Goal: Find specific page/section: Find specific page/section

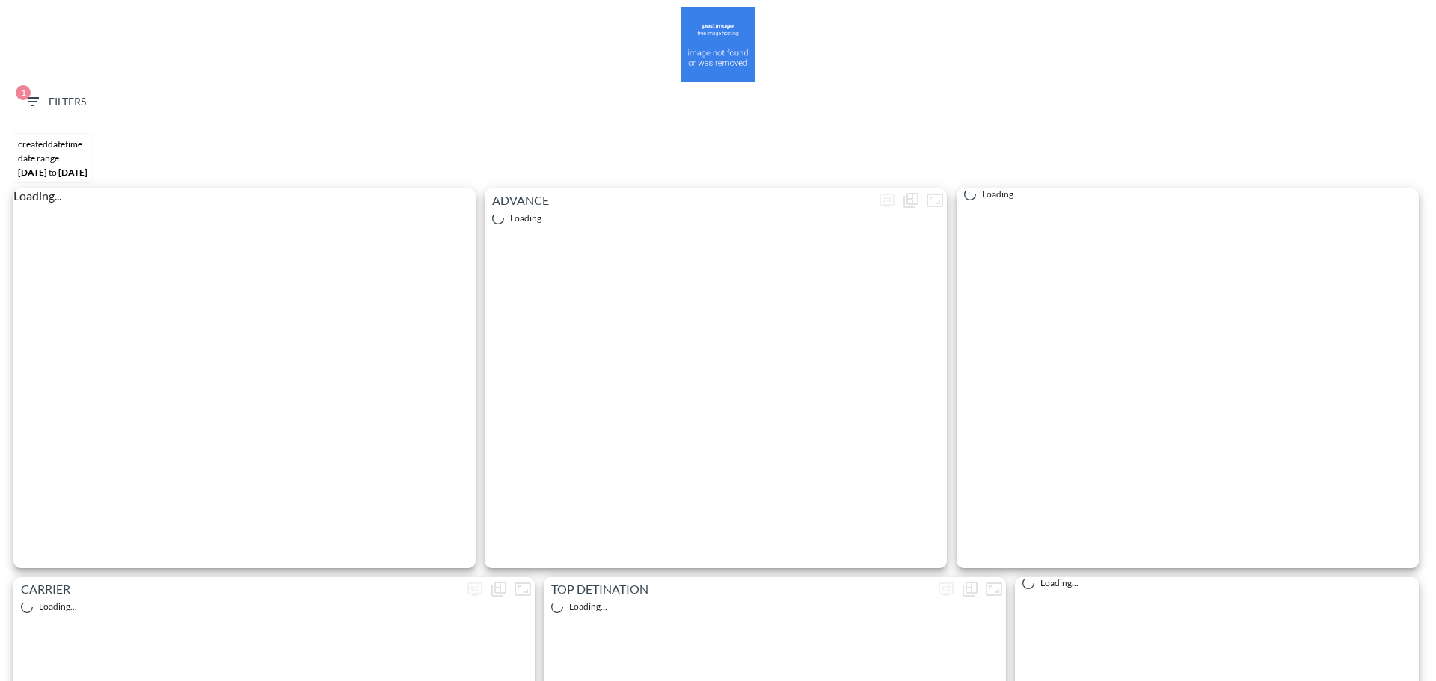
click at [52, 91] on button "1 Filters" at bounding box center [54, 102] width 75 height 28
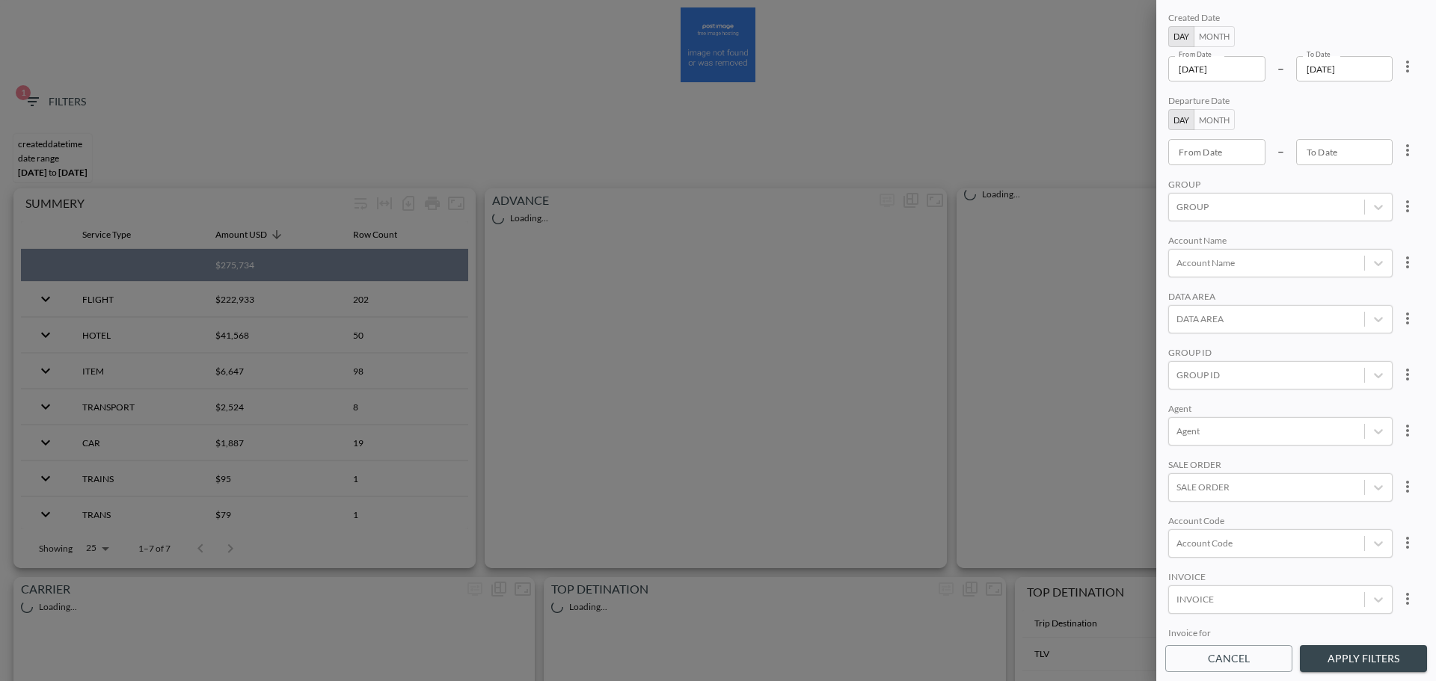
click at [1406, 67] on icon "more" at bounding box center [1407, 67] width 3 height 12
click at [1359, 115] on div at bounding box center [718, 340] width 1436 height 681
click at [1393, 64] on div at bounding box center [718, 340] width 1436 height 681
click at [1409, 64] on body "BI.P.EYE, Interactive Analytics Dashboards 1 Filters CREATEDDATETIME DATE RANGE…" at bounding box center [718, 340] width 1436 height 681
click at [1406, 67] on icon "more" at bounding box center [1407, 67] width 3 height 12
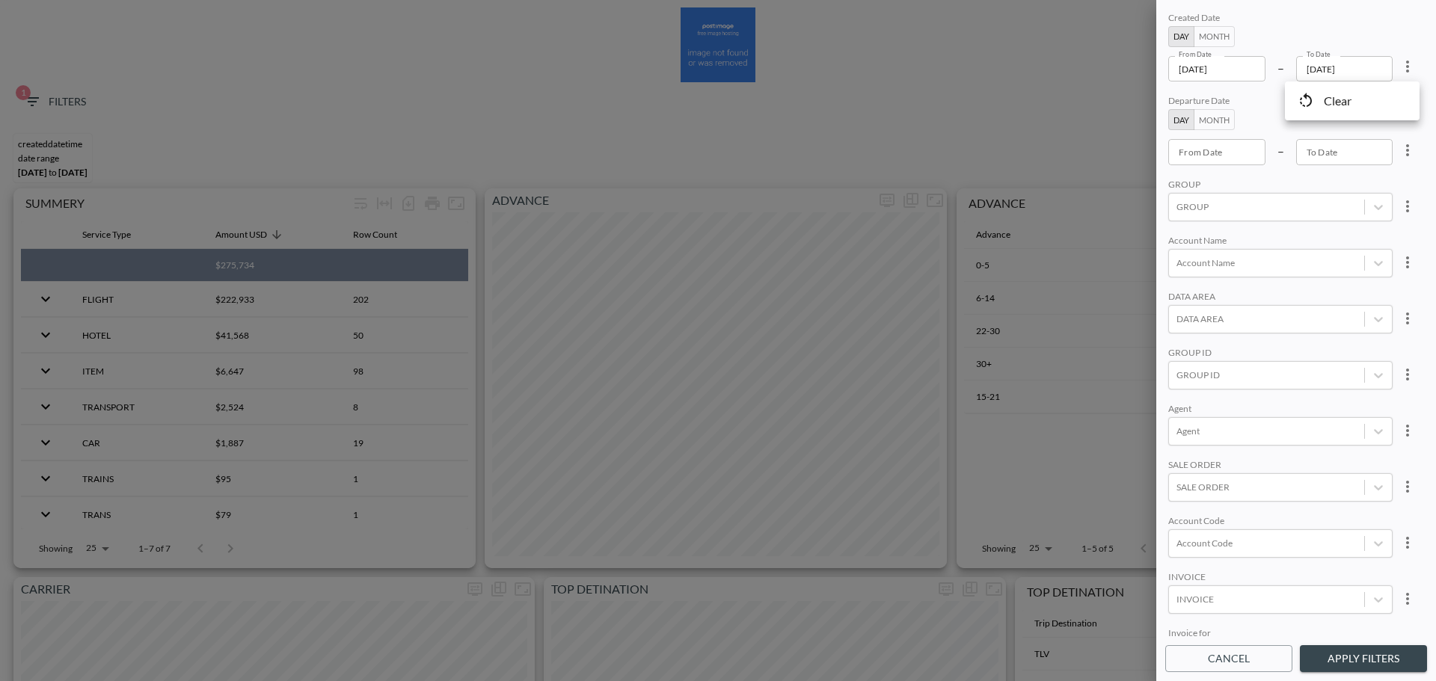
click at [1359, 97] on li "Clear" at bounding box center [1352, 101] width 135 height 27
click at [1212, 62] on input "From Date" at bounding box center [1216, 68] width 97 height 25
type input "YYYY-MM-DD"
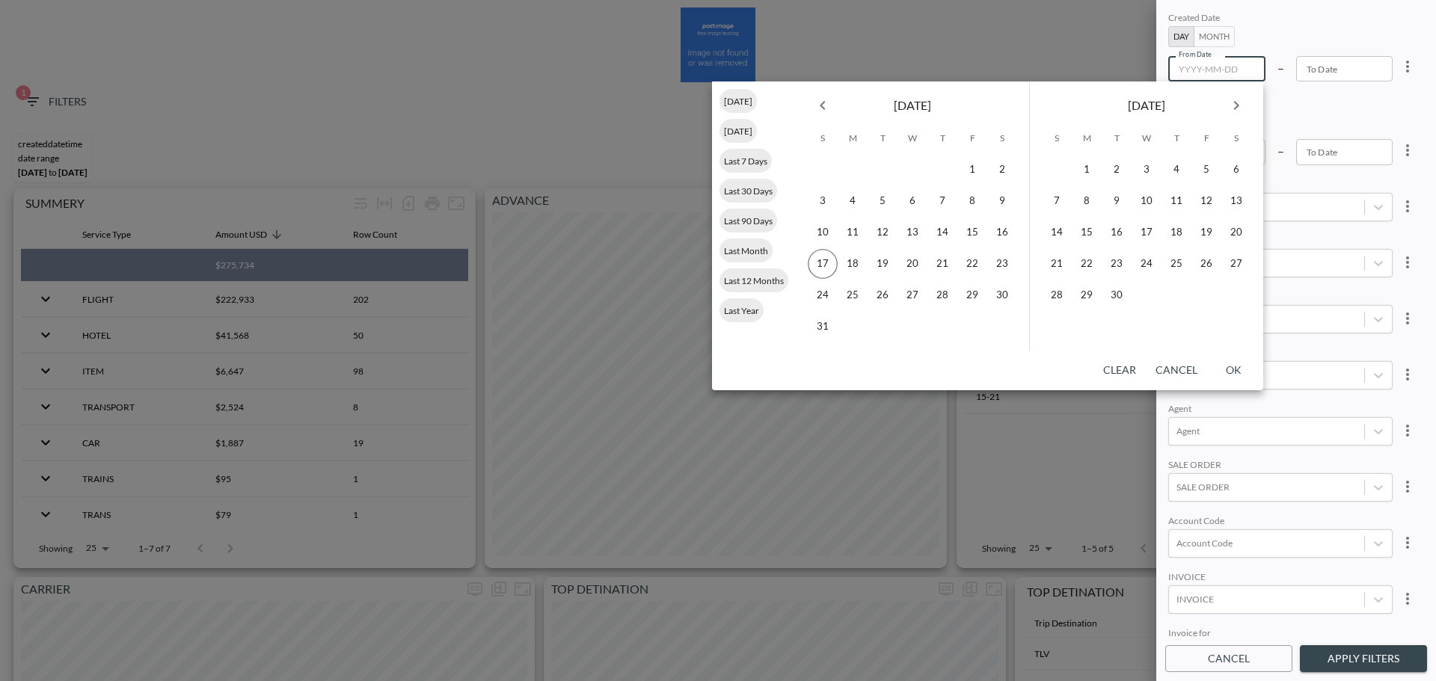
click at [834, 106] on button "Previous month" at bounding box center [823, 106] width 30 height 30
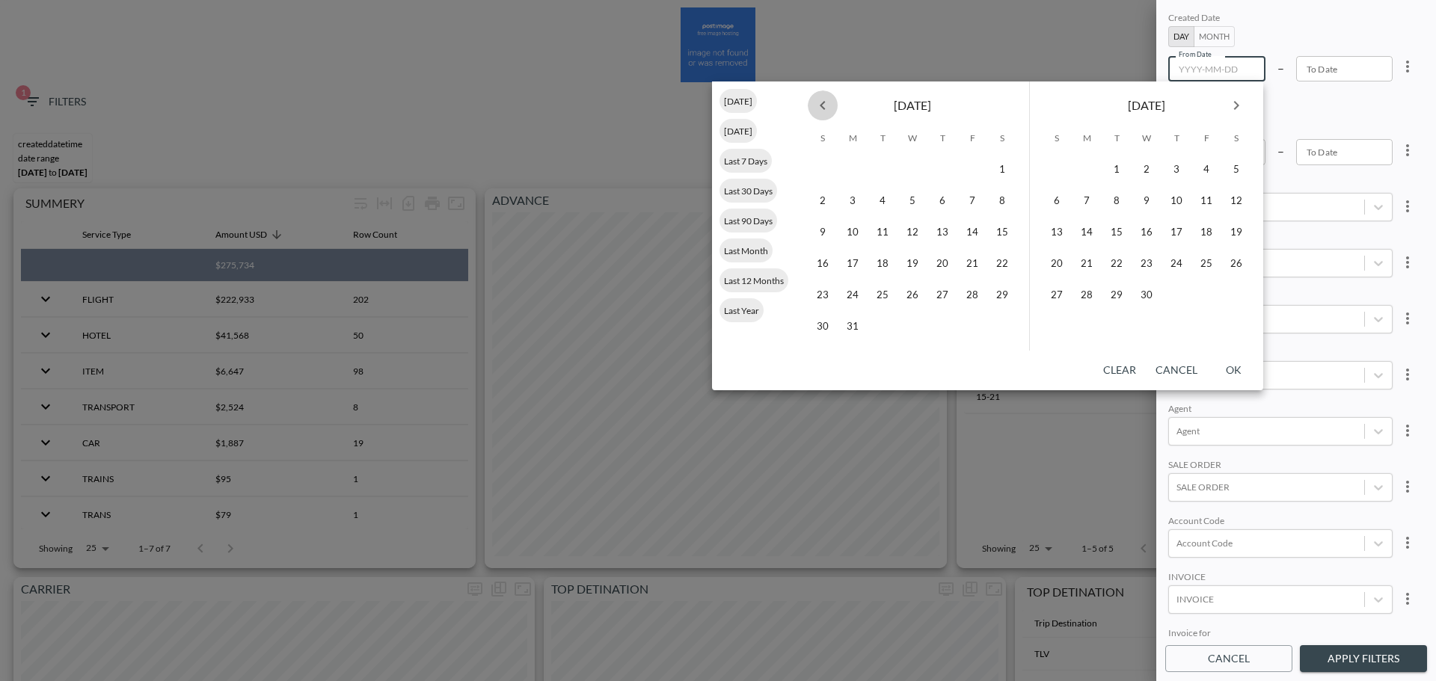
click at [834, 106] on button "Previous month" at bounding box center [823, 106] width 30 height 30
click at [917, 176] on button "1" at bounding box center [913, 170] width 30 height 30
type input "[DATE]"
type input "YYYY-MM-DD"
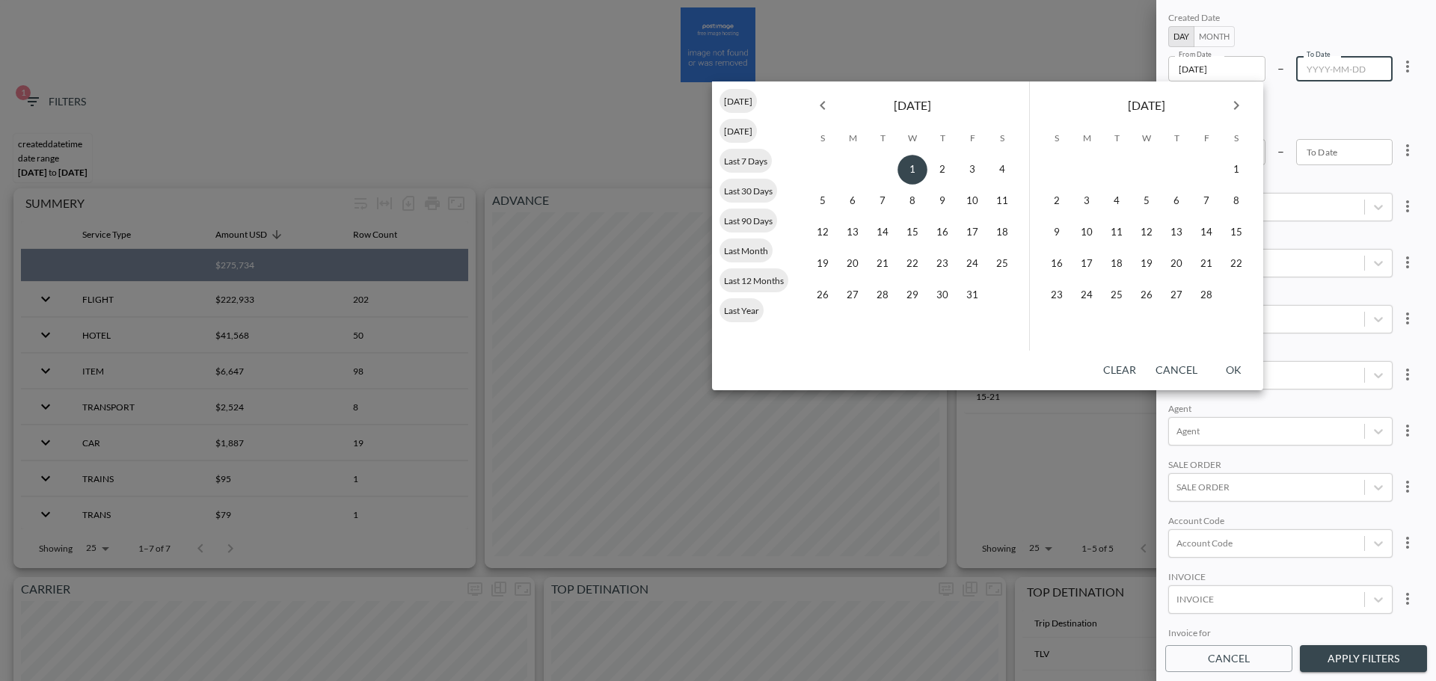
click at [1218, 102] on div "[DATE]" at bounding box center [1146, 103] width 233 height 42
click at [1234, 102] on icon "Next month" at bounding box center [1236, 105] width 18 height 18
click at [1234, 102] on icon "Next month" at bounding box center [1236, 105] width 5 height 9
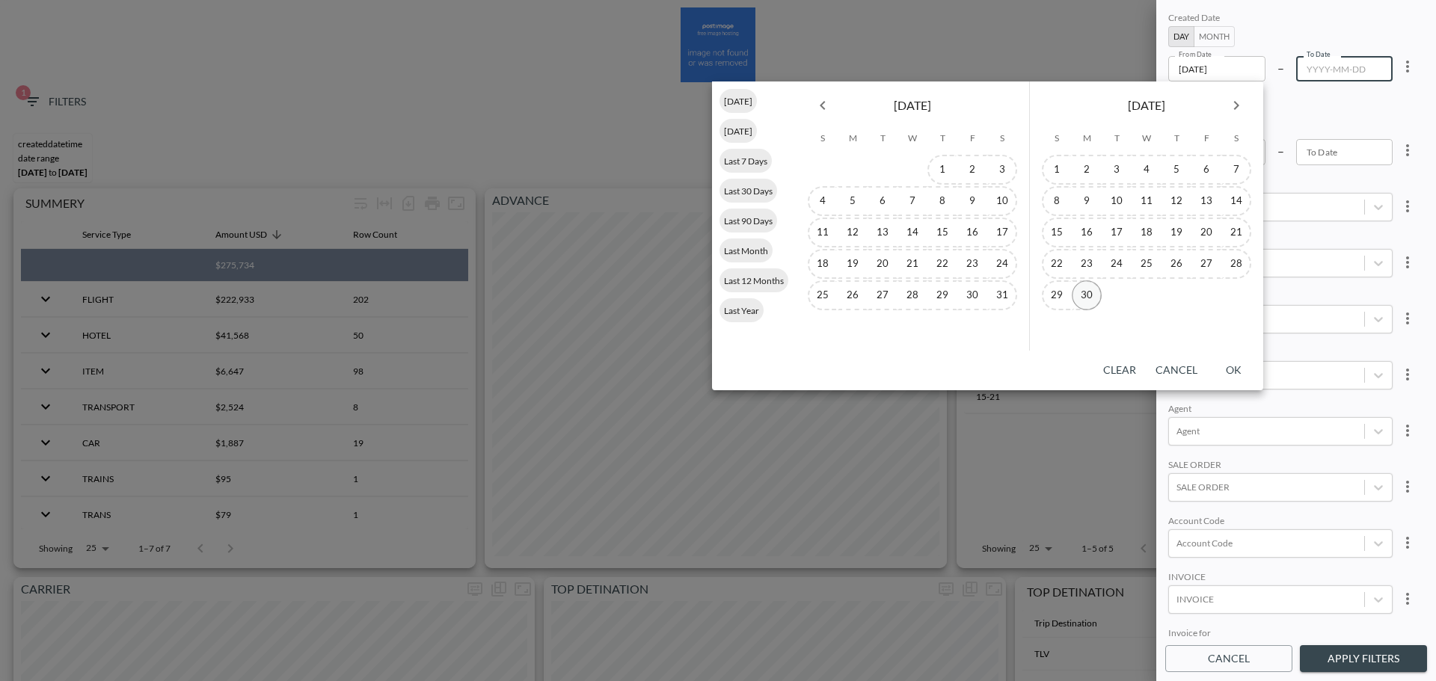
click at [1091, 287] on button "30" at bounding box center [1087, 295] width 30 height 30
type input "[DATE]"
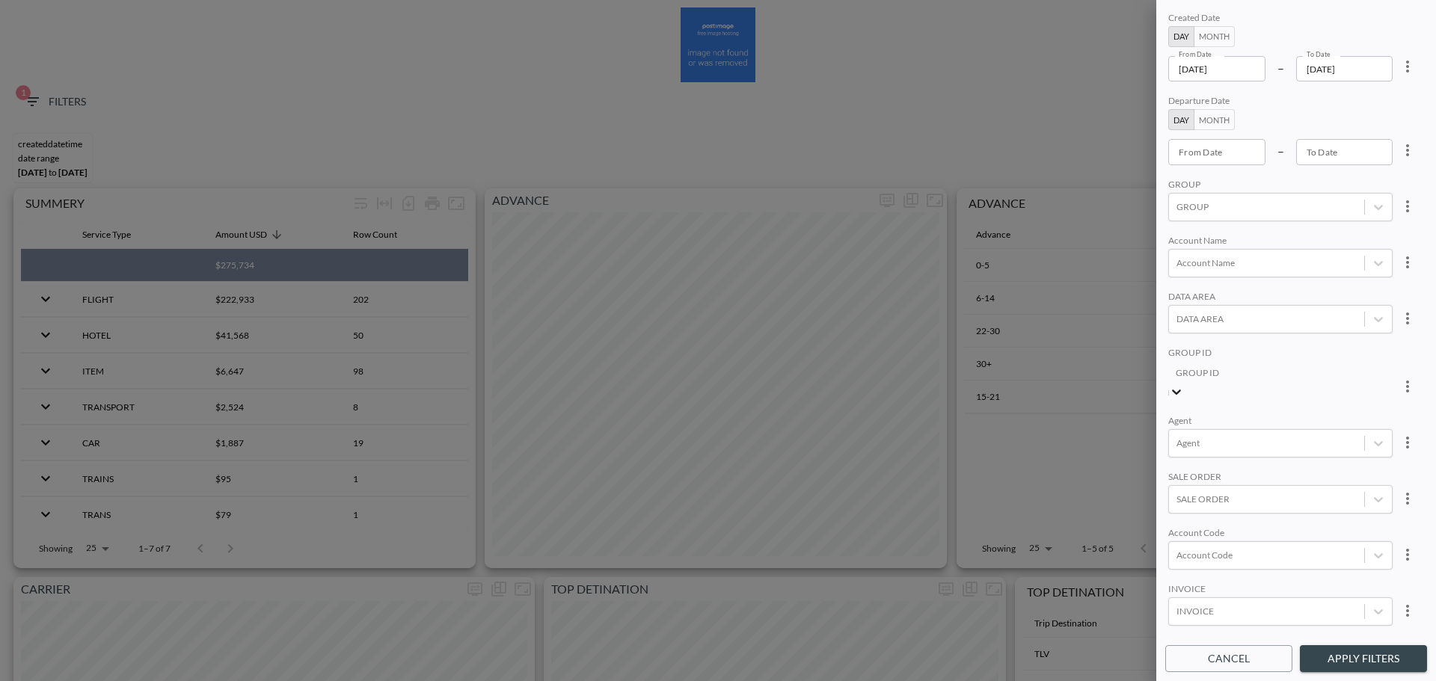
click at [1203, 370] on div at bounding box center [1280, 372] width 209 height 17
click at [13, 681] on input "AppsFlyer" at bounding box center [8, 695] width 10 height 10
type input "apps"
click at [1272, 230] on div "Created Date Day Month From Date [DATE] From Date – To Date [DATE] To Date Depa…" at bounding box center [1296, 323] width 262 height 629
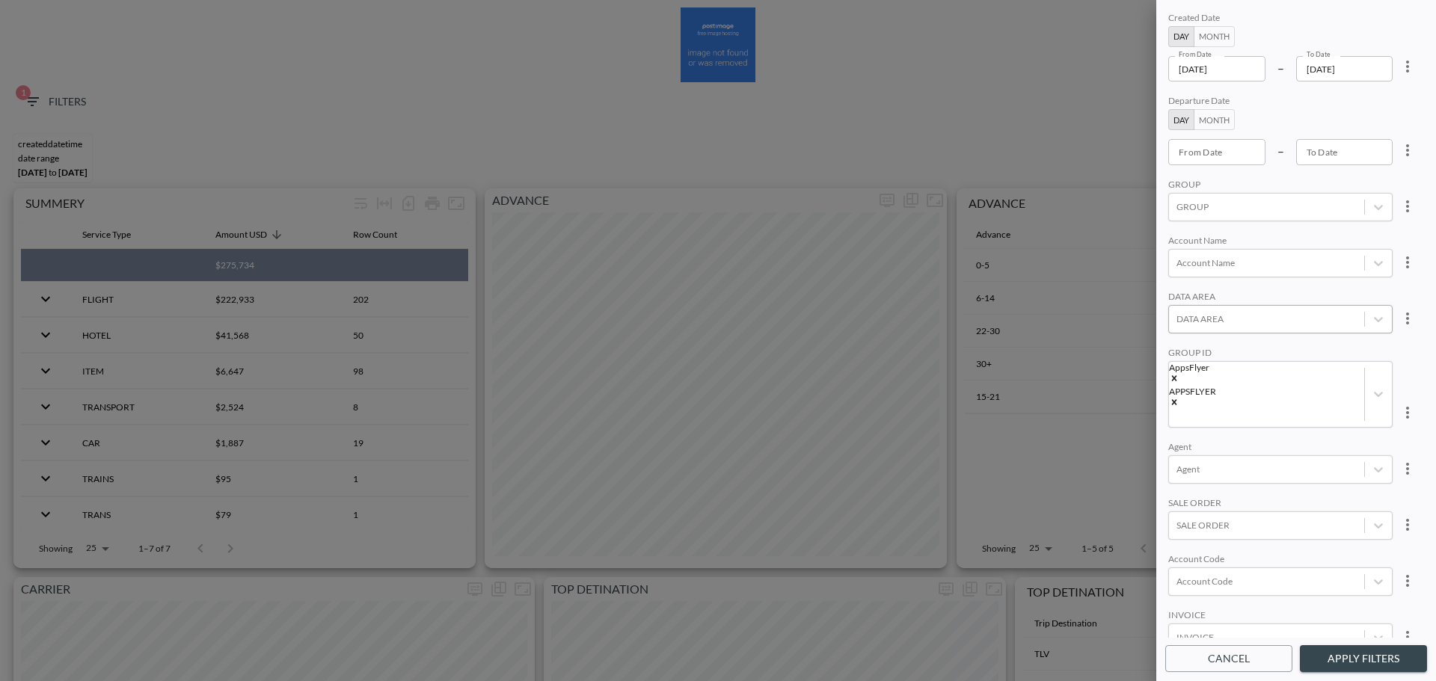
click at [1271, 313] on div at bounding box center [1267, 319] width 180 height 14
click at [1271, 313] on div at bounding box center [1280, 316] width 209 height 17
click at [1215, 492] on body "BI.P.EYE, Interactive Analytics Dashboards 1 Filters CREATEDDATETIME DATE RANGE…" at bounding box center [718, 340] width 1436 height 681
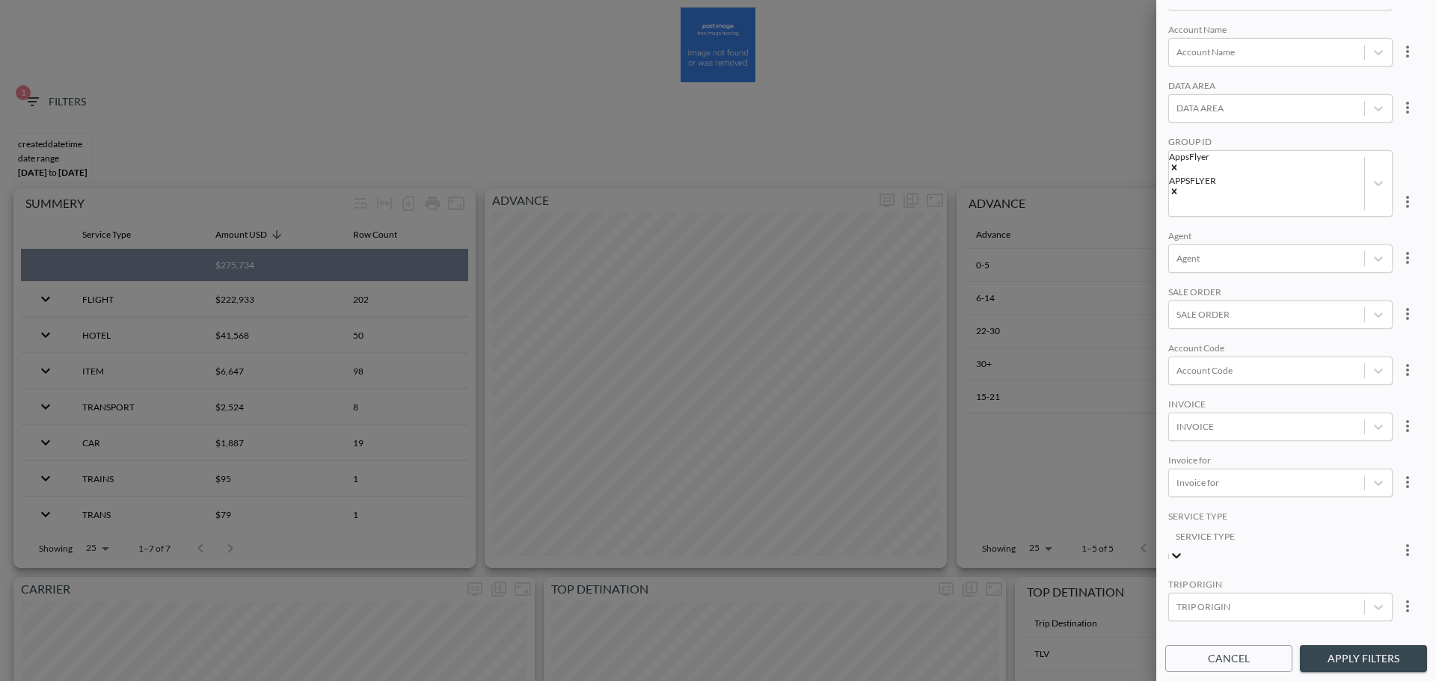
click at [1362, 646] on button "Apply Filters" at bounding box center [1363, 660] width 127 height 28
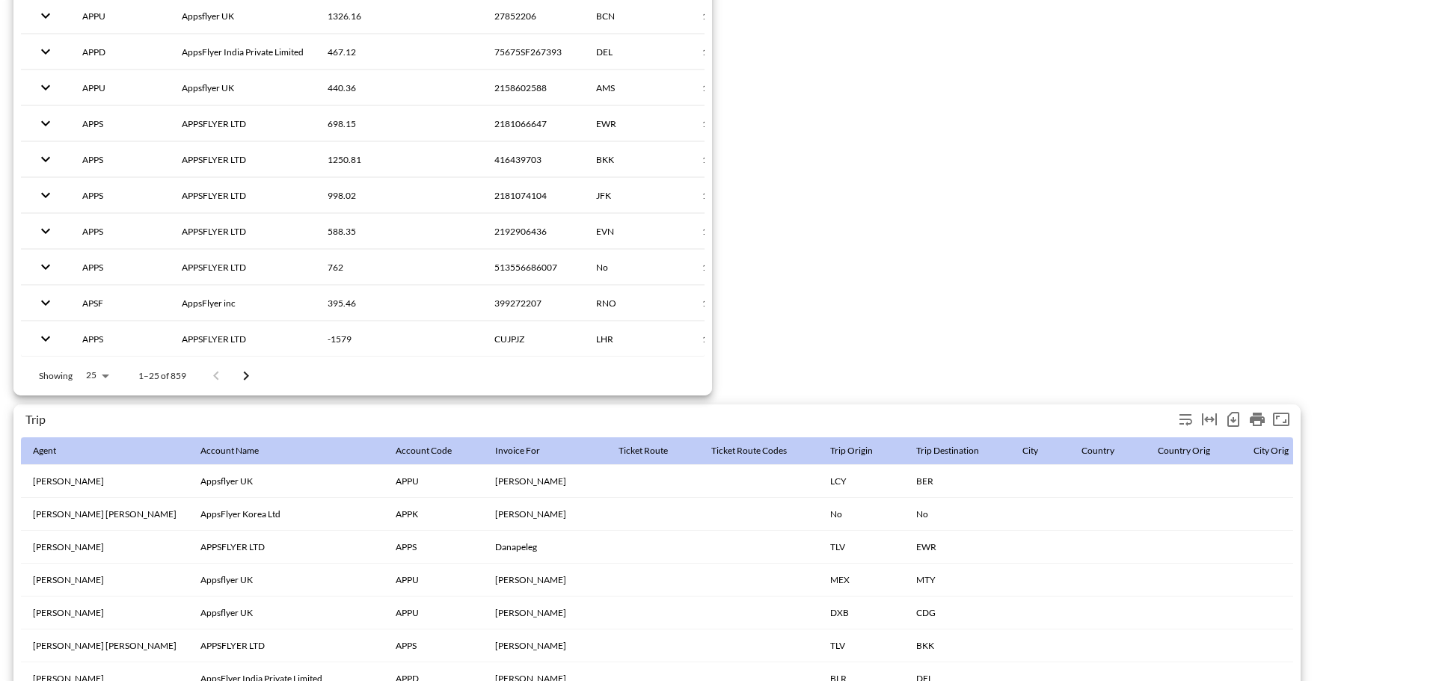
scroll to position [2319, 0]
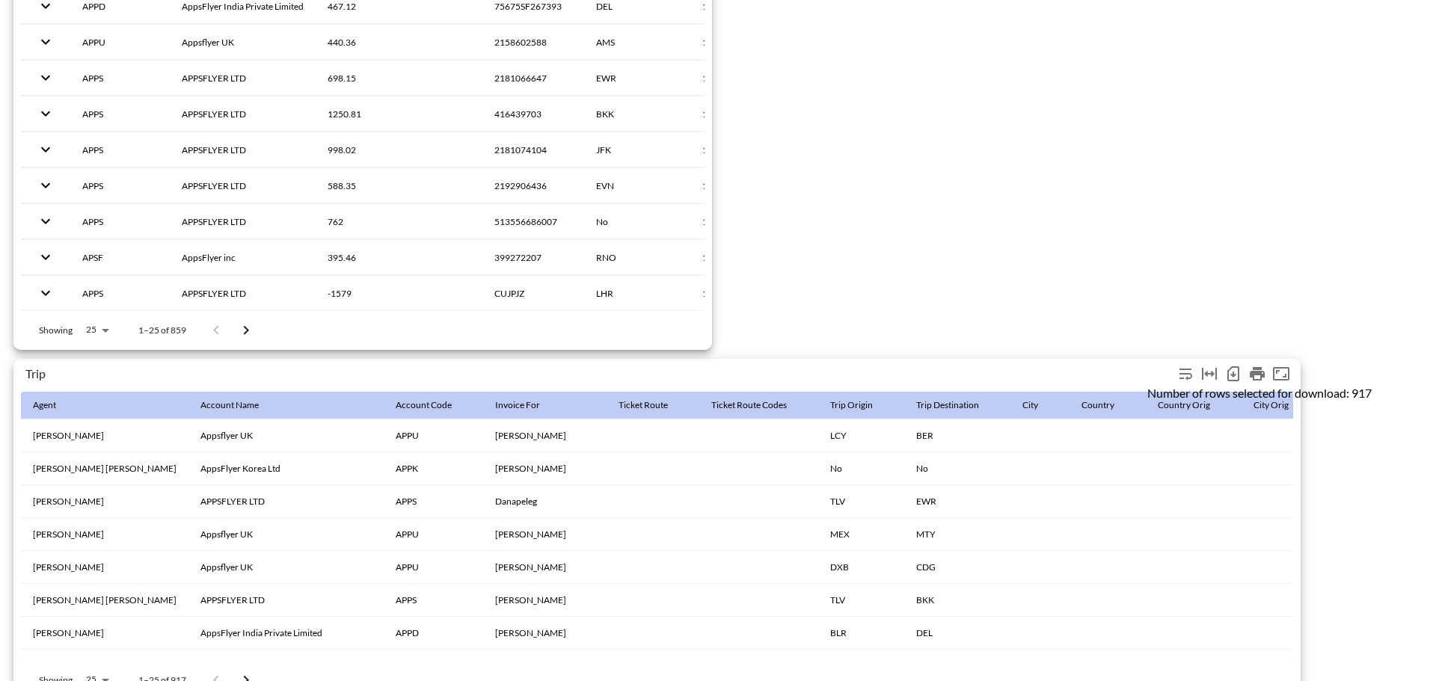
click at [1233, 369] on icon "Number of rows selected for download: 917" at bounding box center [1233, 374] width 18 height 18
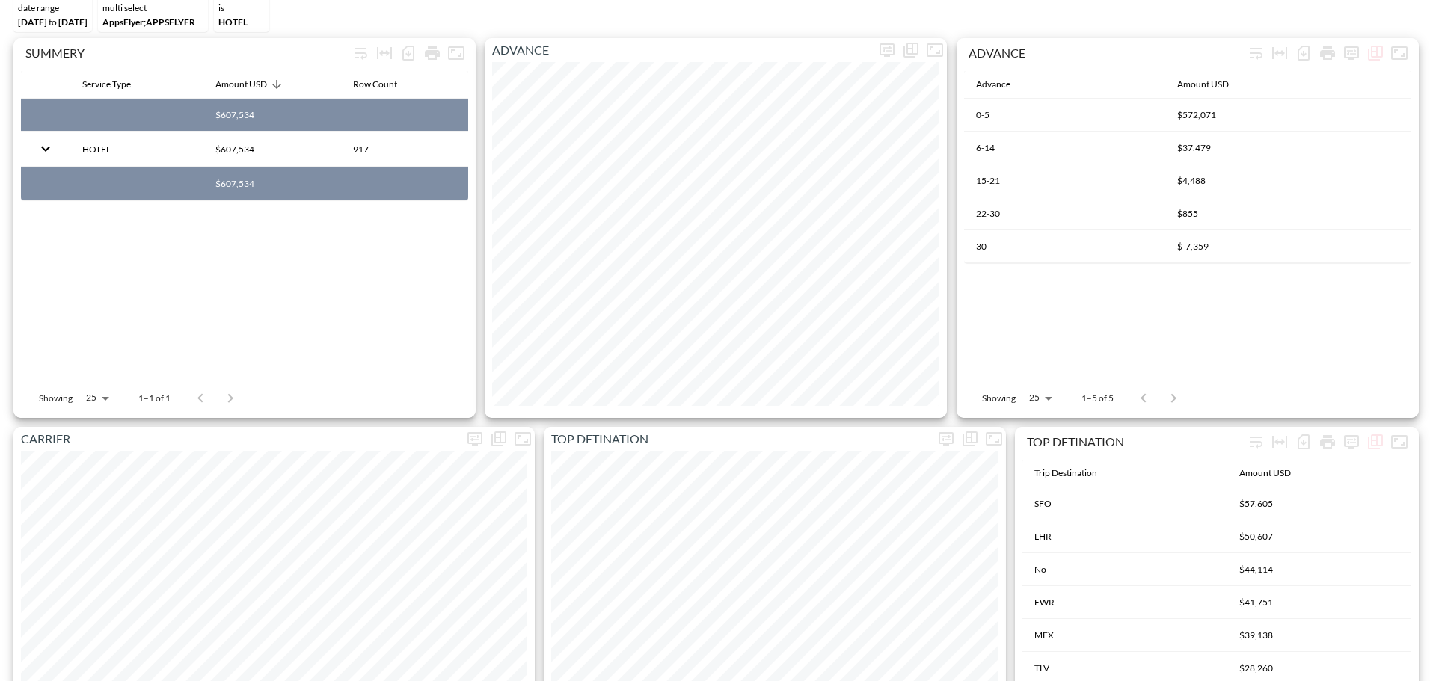
scroll to position [0, 0]
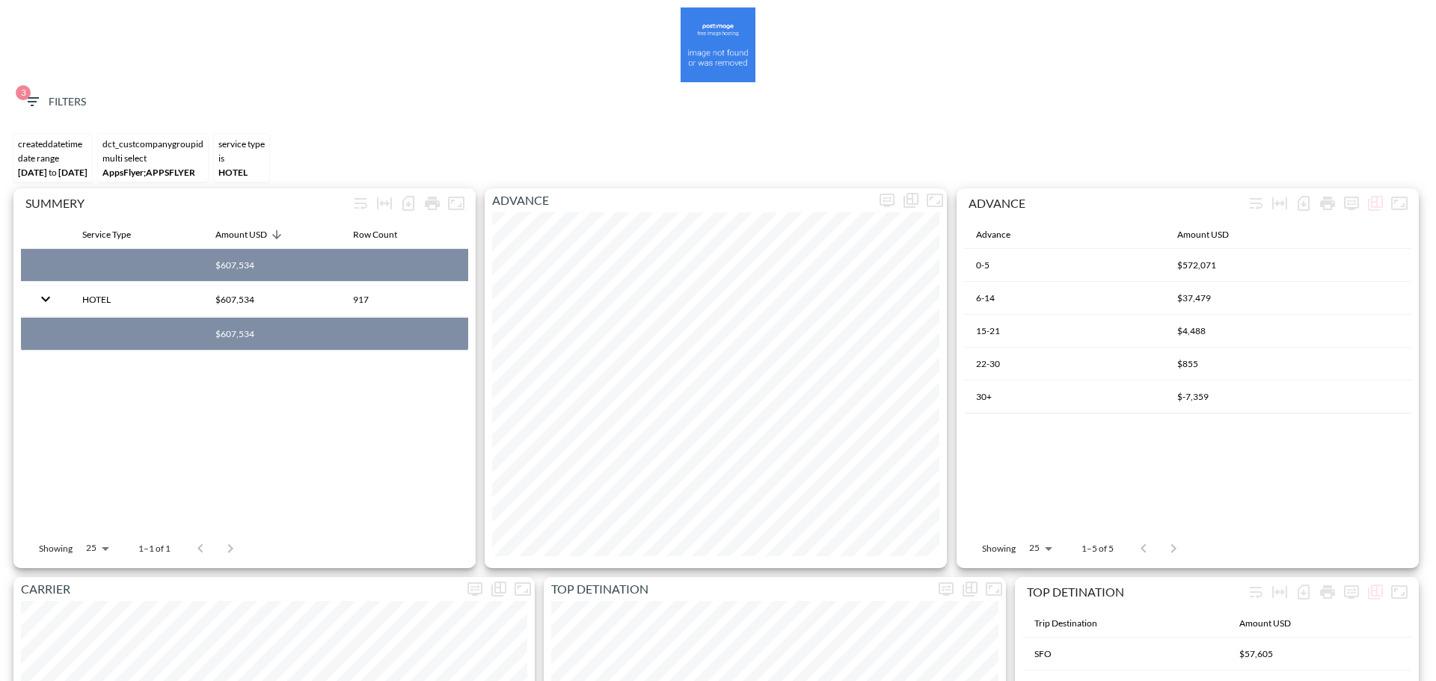
click at [59, 104] on span "3 Filters" at bounding box center [54, 102] width 63 height 19
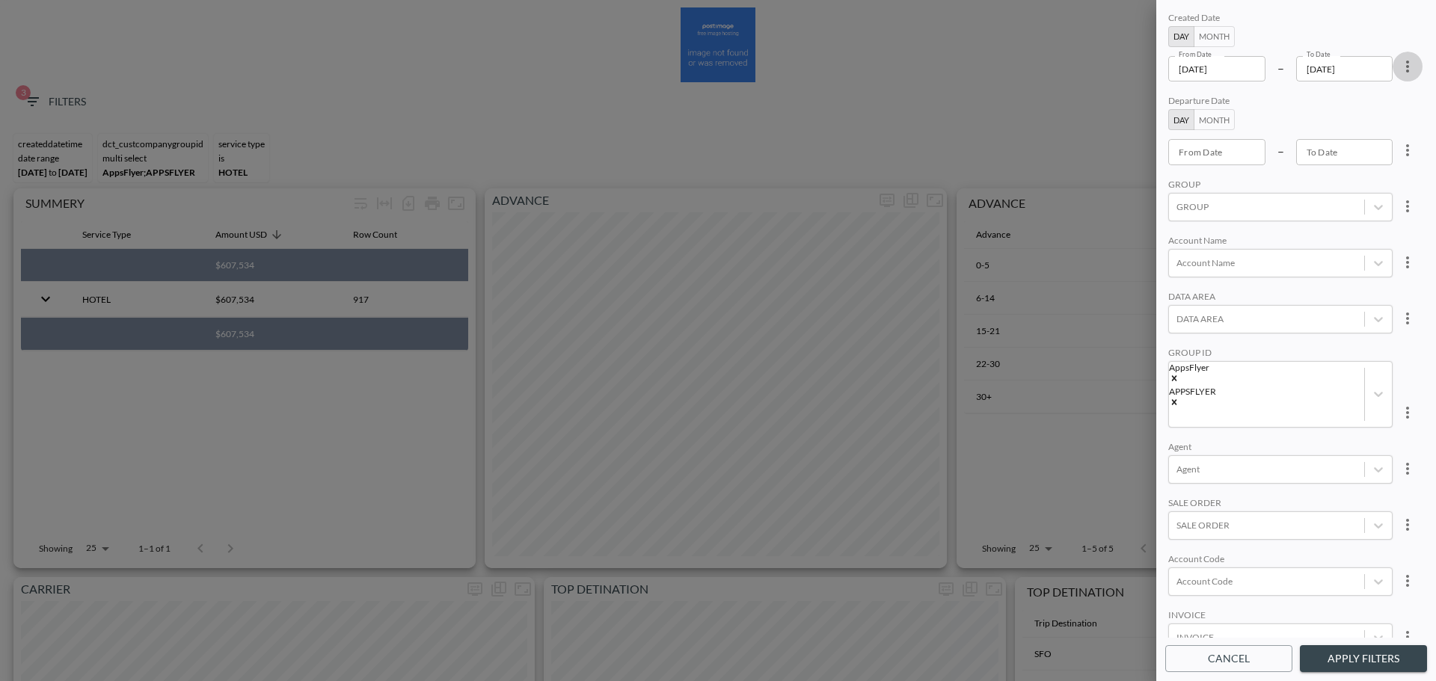
click at [1402, 61] on icon "more" at bounding box center [1408, 67] width 18 height 18
click at [1385, 112] on li "Clear" at bounding box center [1352, 101] width 135 height 27
click at [1405, 398] on button "more" at bounding box center [1408, 413] width 30 height 30
click at [1370, 405] on li "Clear" at bounding box center [1352, 409] width 135 height 27
type input "YYYY-MM-DD"
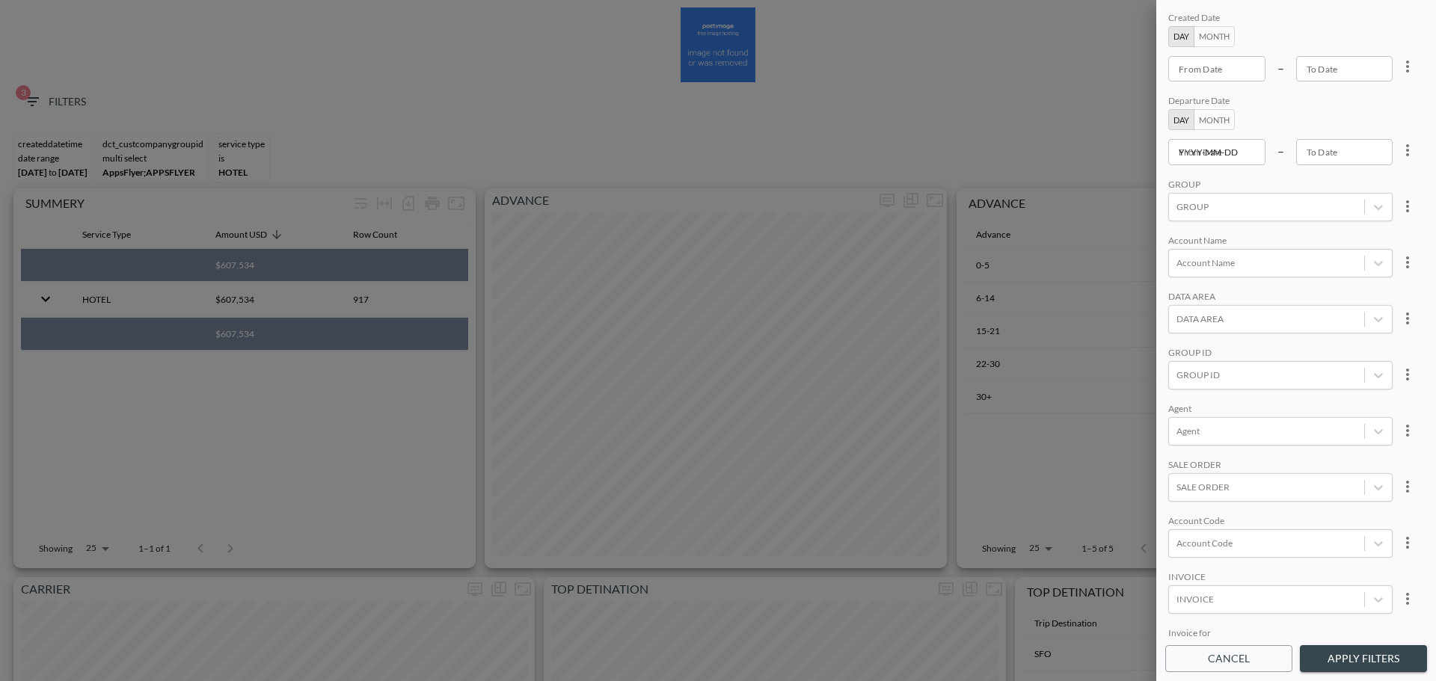
click at [1218, 143] on input "YYYY-MM-DD" at bounding box center [1216, 151] width 97 height 25
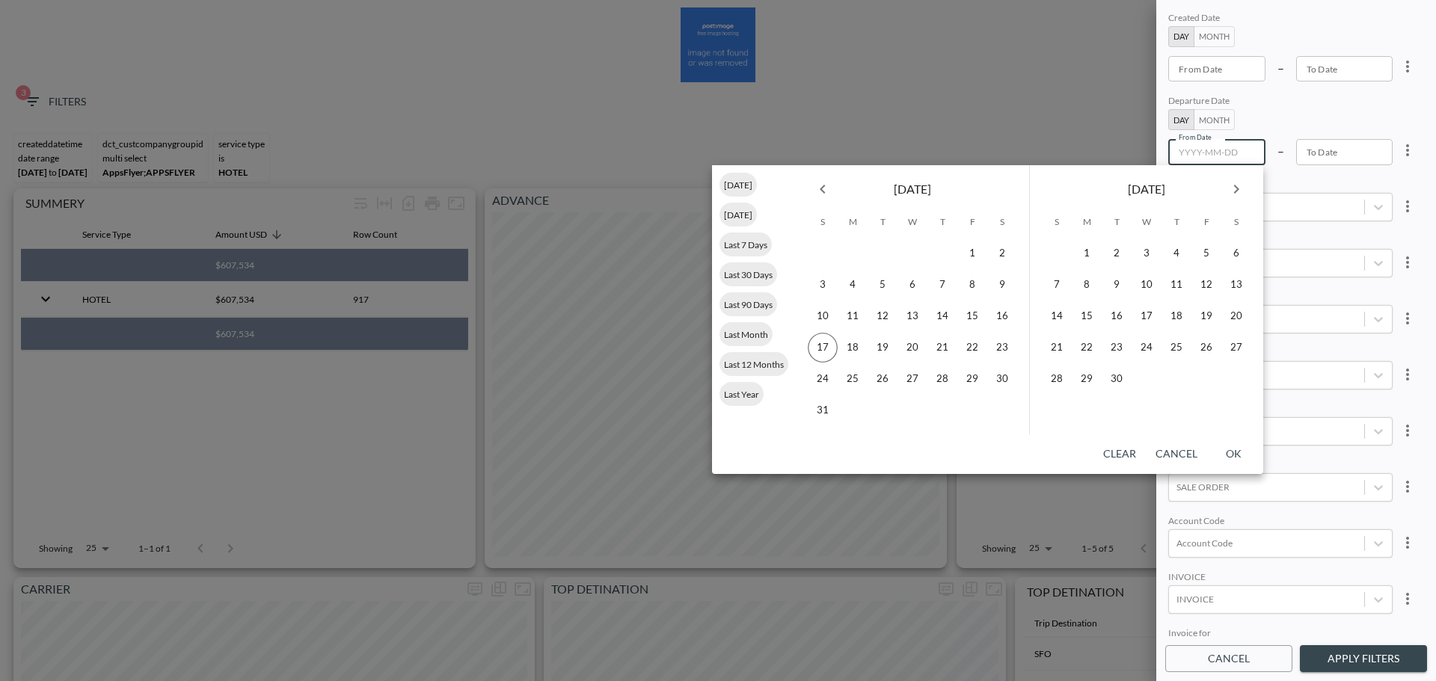
click at [809, 176] on div "[DATE]" at bounding box center [912, 186] width 233 height 42
click at [815, 185] on icon "Previous month" at bounding box center [823, 189] width 18 height 18
click at [815, 186] on icon "Previous month" at bounding box center [823, 189] width 18 height 18
click at [815, 188] on icon "Previous month" at bounding box center [823, 189] width 18 height 18
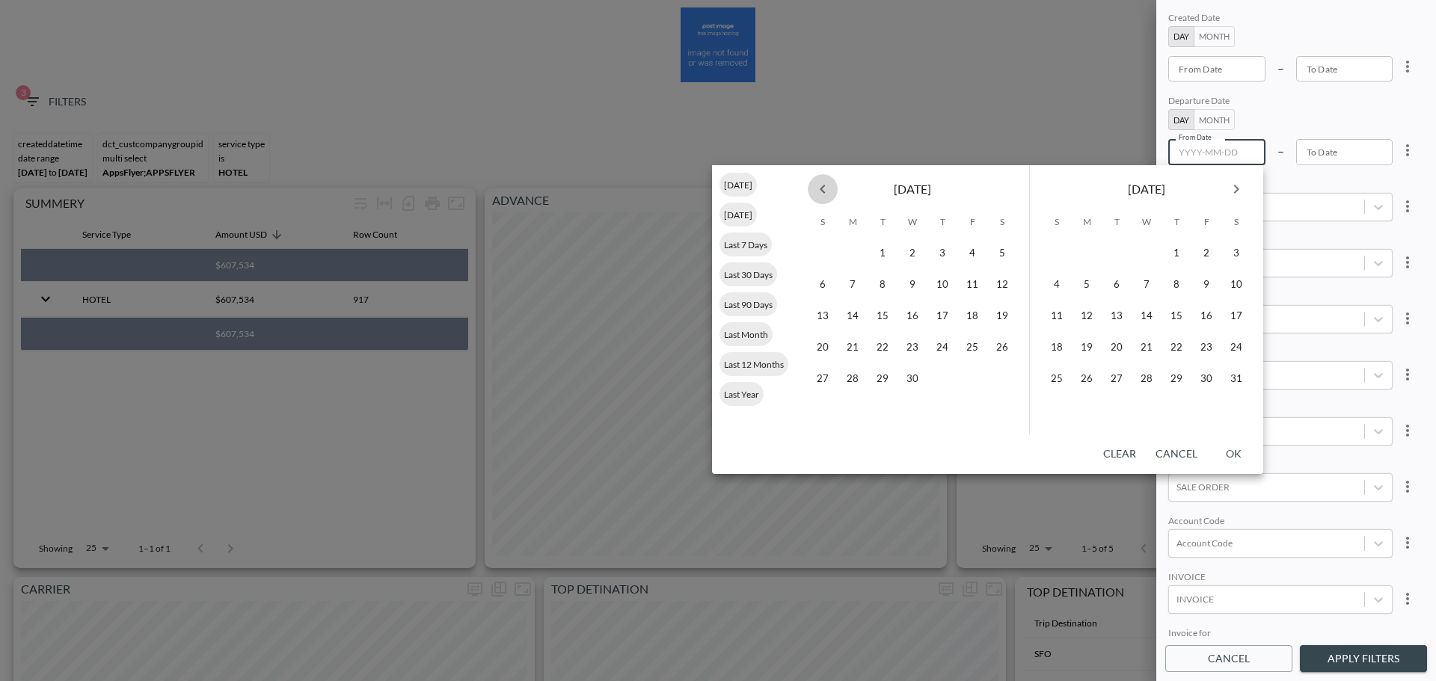
click at [815, 188] on icon "Previous month" at bounding box center [823, 189] width 18 height 18
drag, startPoint x: 908, startPoint y: 253, endPoint x: 1127, endPoint y: 227, distance: 220.7
click at [908, 256] on button "1" at bounding box center [913, 254] width 30 height 30
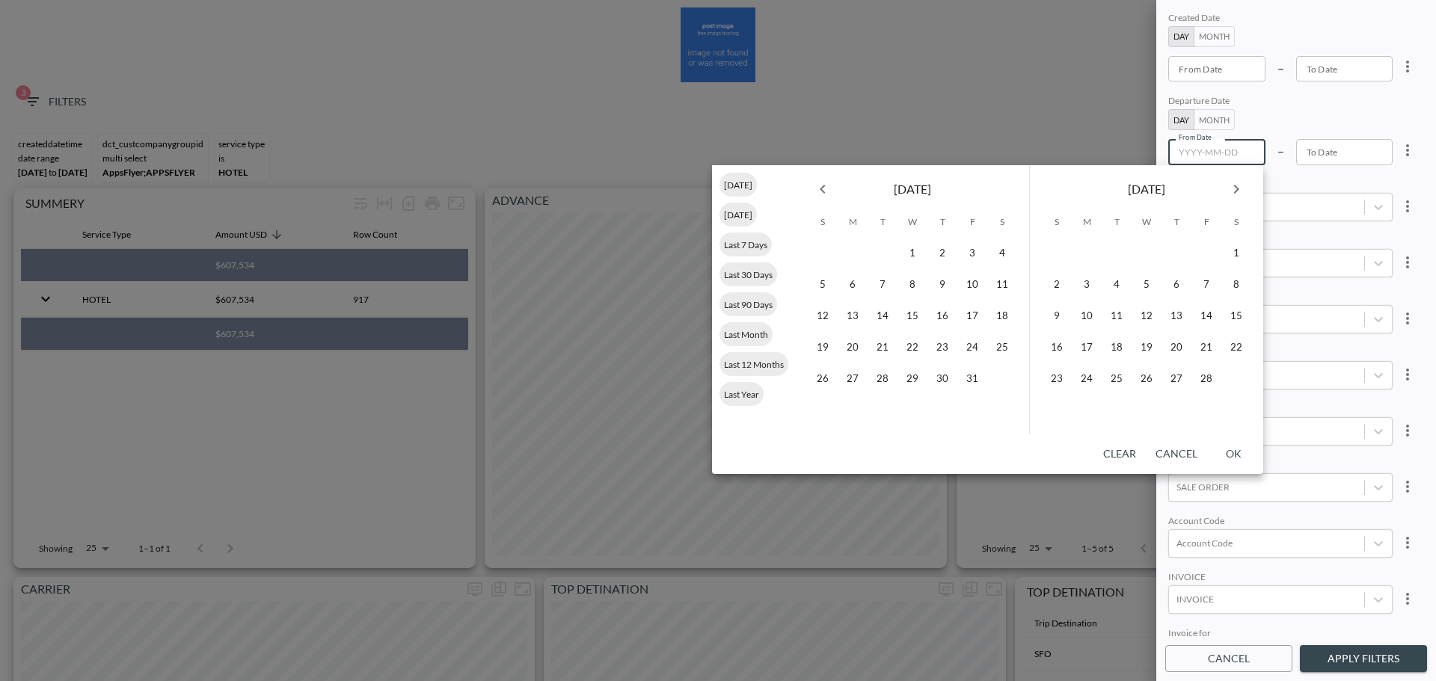
type input "[DATE]"
type input "YYYY-MM-DD"
click at [1241, 187] on icon "Next month" at bounding box center [1236, 189] width 18 height 18
click at [1240, 188] on icon "Next month" at bounding box center [1236, 189] width 18 height 18
click at [1239, 189] on icon "Next month" at bounding box center [1236, 189] width 18 height 18
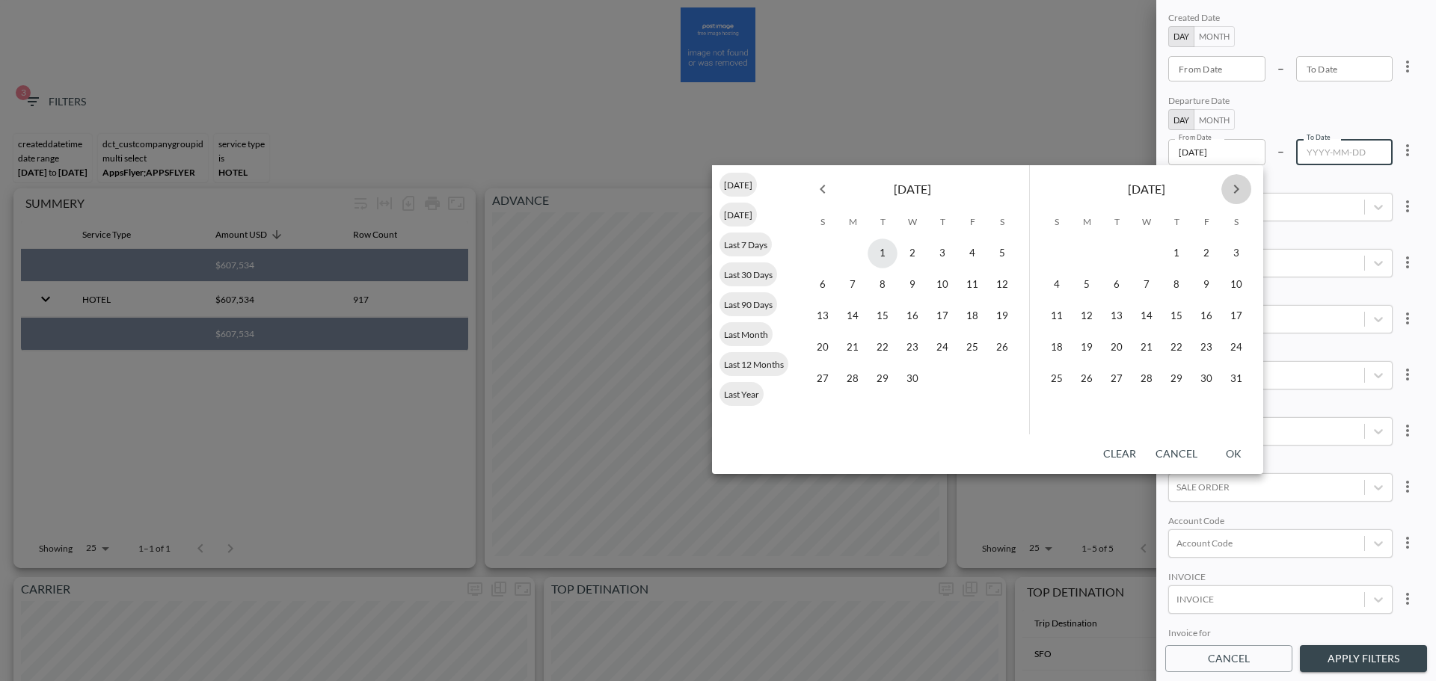
click at [1239, 189] on icon "Next month" at bounding box center [1236, 189] width 18 height 18
click at [1239, 189] on icon "Next month" at bounding box center [1236, 189] width 5 height 9
click at [1054, 343] on button "17" at bounding box center [1057, 348] width 30 height 30
type input "[DATE]"
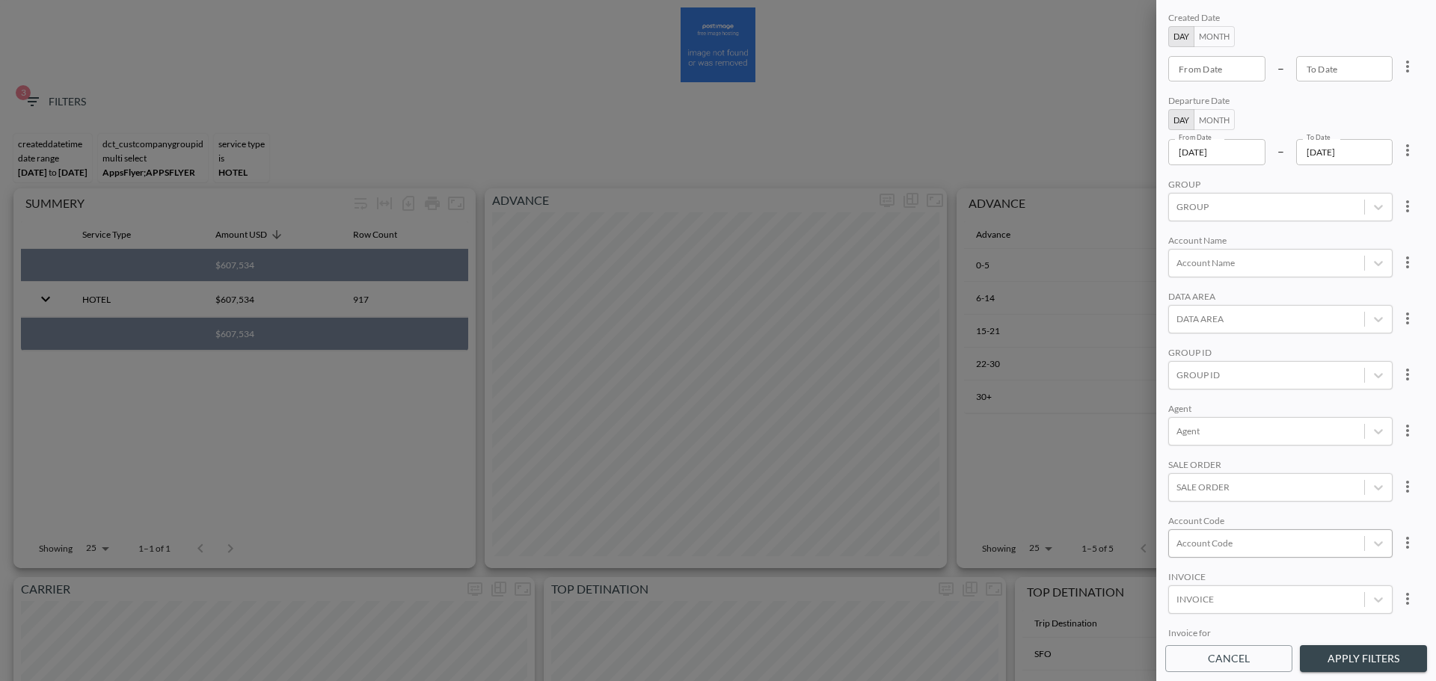
click at [1236, 539] on div at bounding box center [1267, 543] width 180 height 14
type input "a"
click at [13, 681] on input "APCG" at bounding box center [8, 695] width 10 height 10
type input "APCG"
click at [1296, 403] on div "Agent" at bounding box center [1280, 410] width 224 height 14
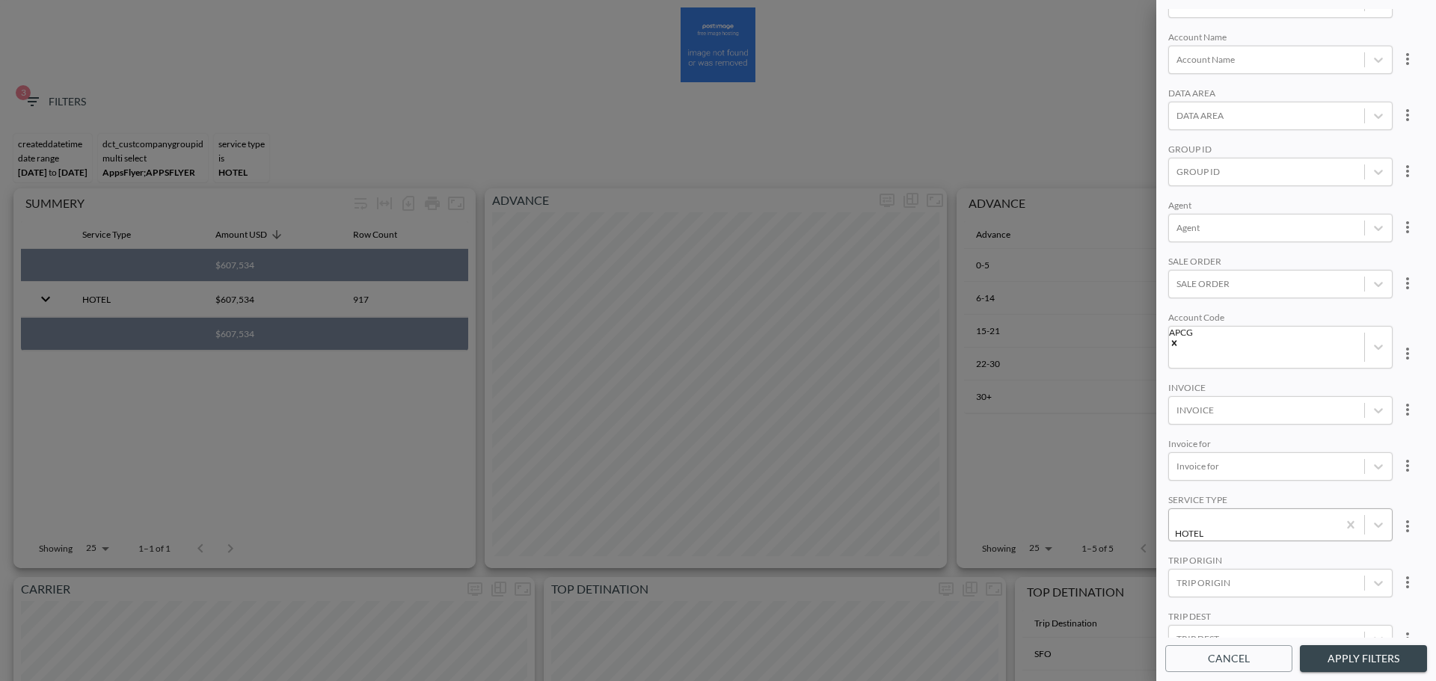
scroll to position [211, 0]
click at [1347, 505] on div at bounding box center [1280, 512] width 209 height 17
click at [1341, 654] on button "Apply Filters" at bounding box center [1363, 660] width 127 height 28
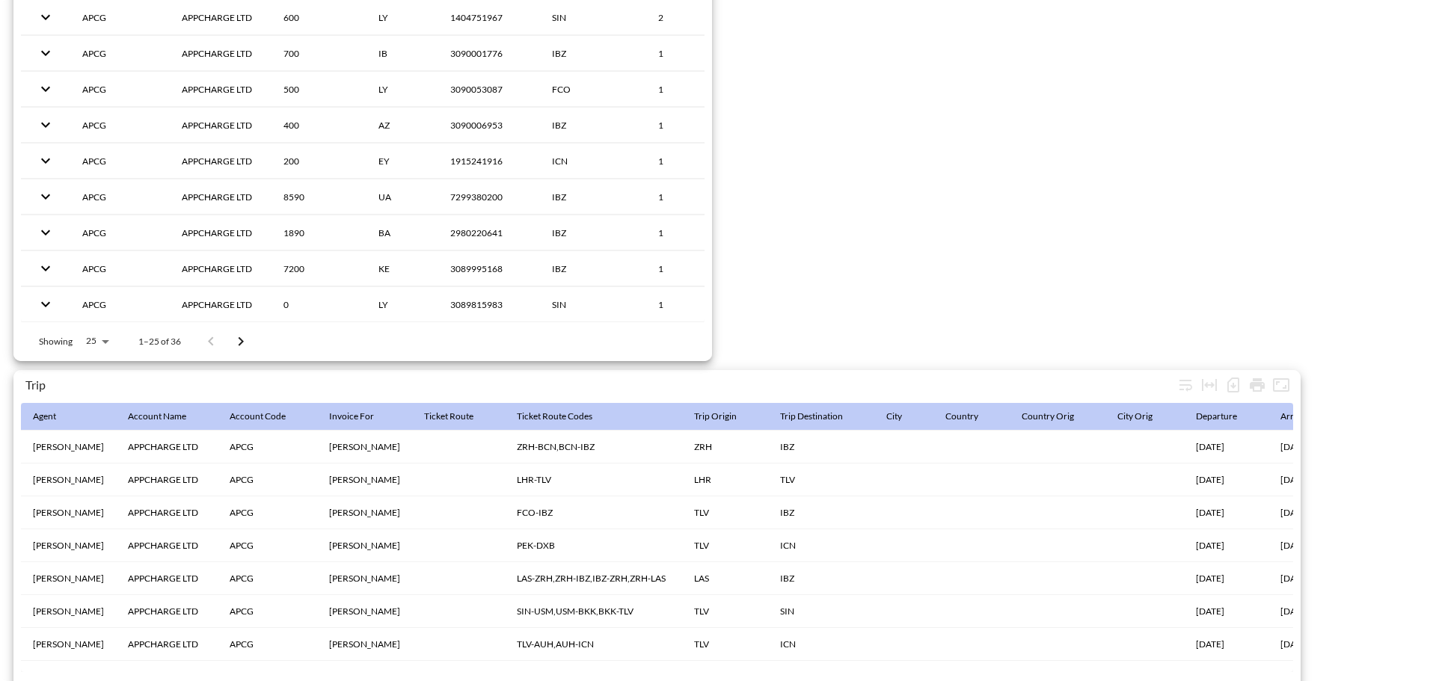
scroll to position [2352, 0]
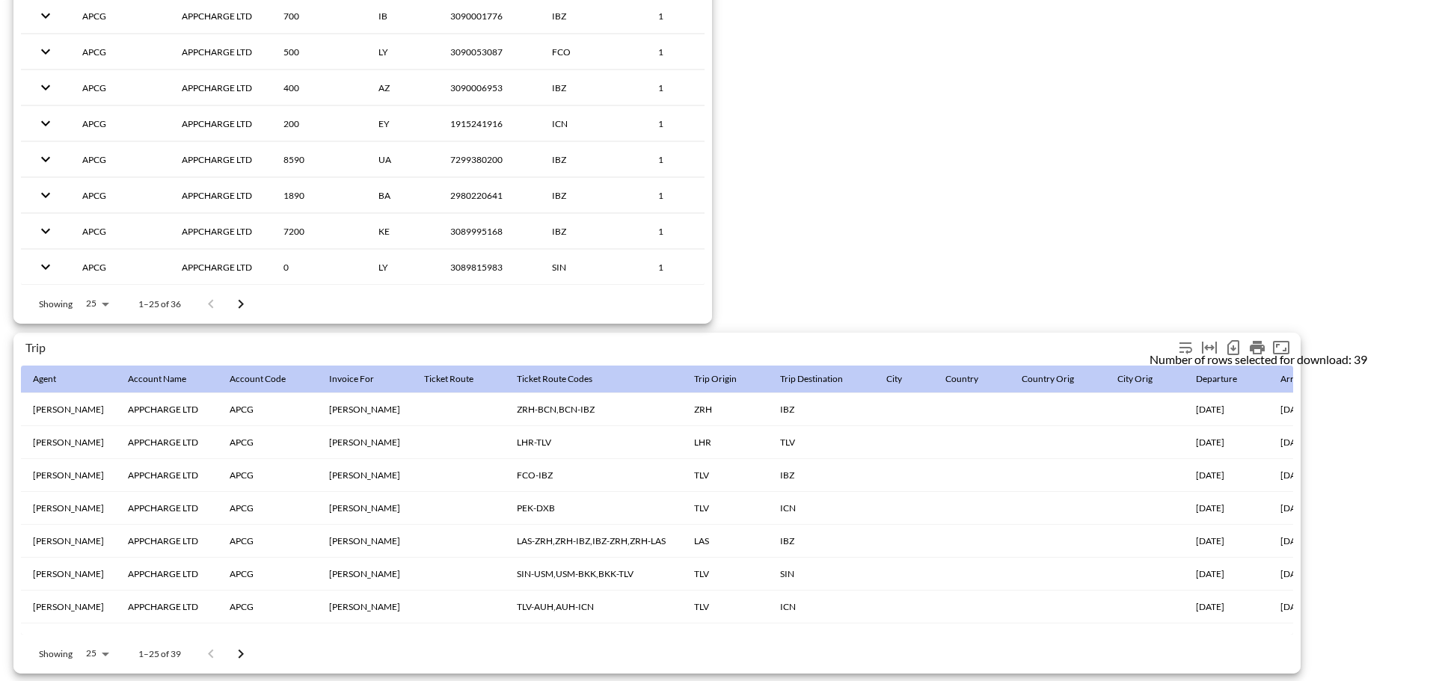
click at [1238, 340] on icon "Number of rows selected for download: 39" at bounding box center [1233, 347] width 12 height 15
